Goal: Task Accomplishment & Management: Use online tool/utility

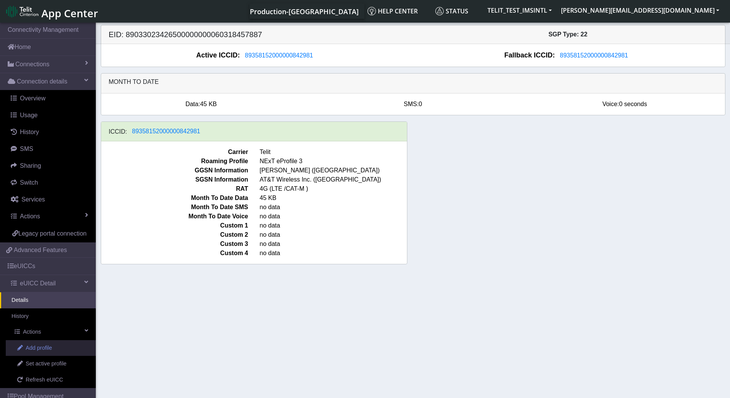
click at [39, 353] on span "Add profile" at bounding box center [39, 348] width 26 height 8
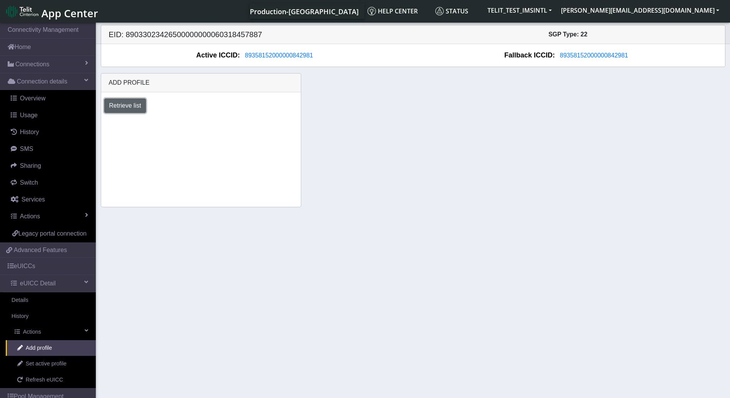
click at [134, 109] on button "Retrieve list" at bounding box center [125, 106] width 42 height 15
click at [192, 124] on select "Select profile to add DNLD-nxt23.net-USC_test [DOMAIN_NAME]_ATT OTHER-Verizon_T…" at bounding box center [150, 126] width 92 height 15
select select "00b3dfb7-dc66-4e42-8712-84a4204afd64"
click at [104, 119] on select "Select profile to add DNLD-nxt23.net-USC_test [DOMAIN_NAME]_ATT OTHER-Verizon_T…" at bounding box center [150, 126] width 92 height 15
click at [210, 126] on button "Add" at bounding box center [216, 126] width 21 height 15
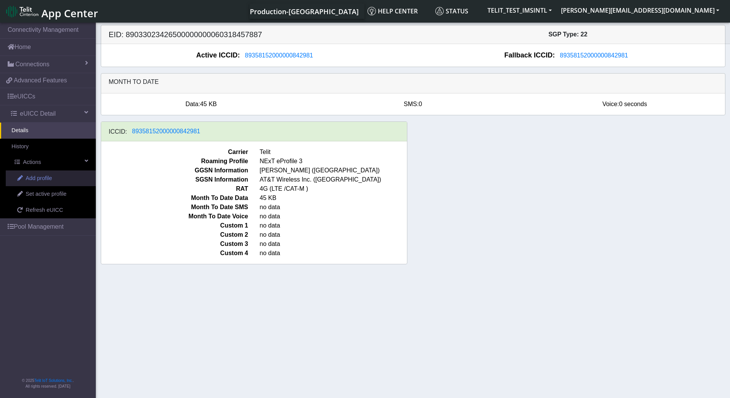
click at [30, 178] on span "Add profile" at bounding box center [39, 178] width 26 height 8
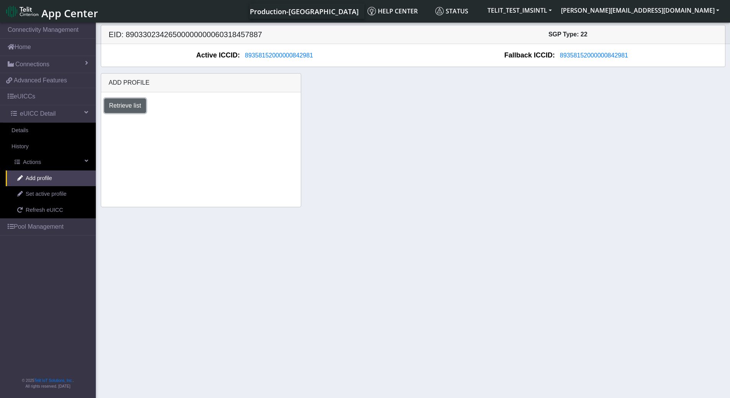
click at [132, 109] on button "Retrieve list" at bounding box center [125, 106] width 42 height 15
click at [191, 128] on select "Select profile to add DNLD-nxt23.net-USC_test [DOMAIN_NAME]_ATT OTHER-Verizon_T…" at bounding box center [150, 126] width 92 height 15
click at [237, 264] on section "Connectivity Management Home Connections List Map aca6438658d274388017b3d959437…" at bounding box center [365, 211] width 730 height 380
